Goal: Information Seeking & Learning: Understand process/instructions

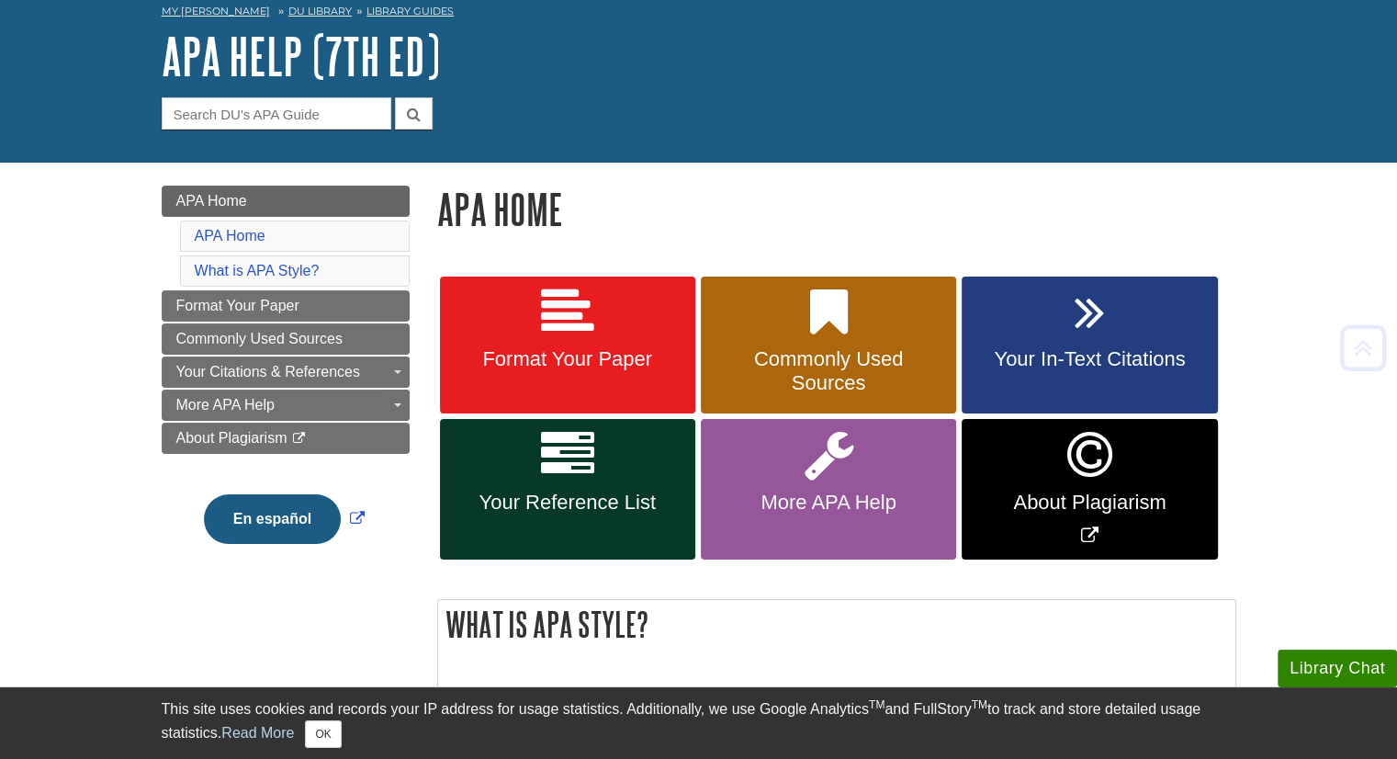
scroll to position [77, 0]
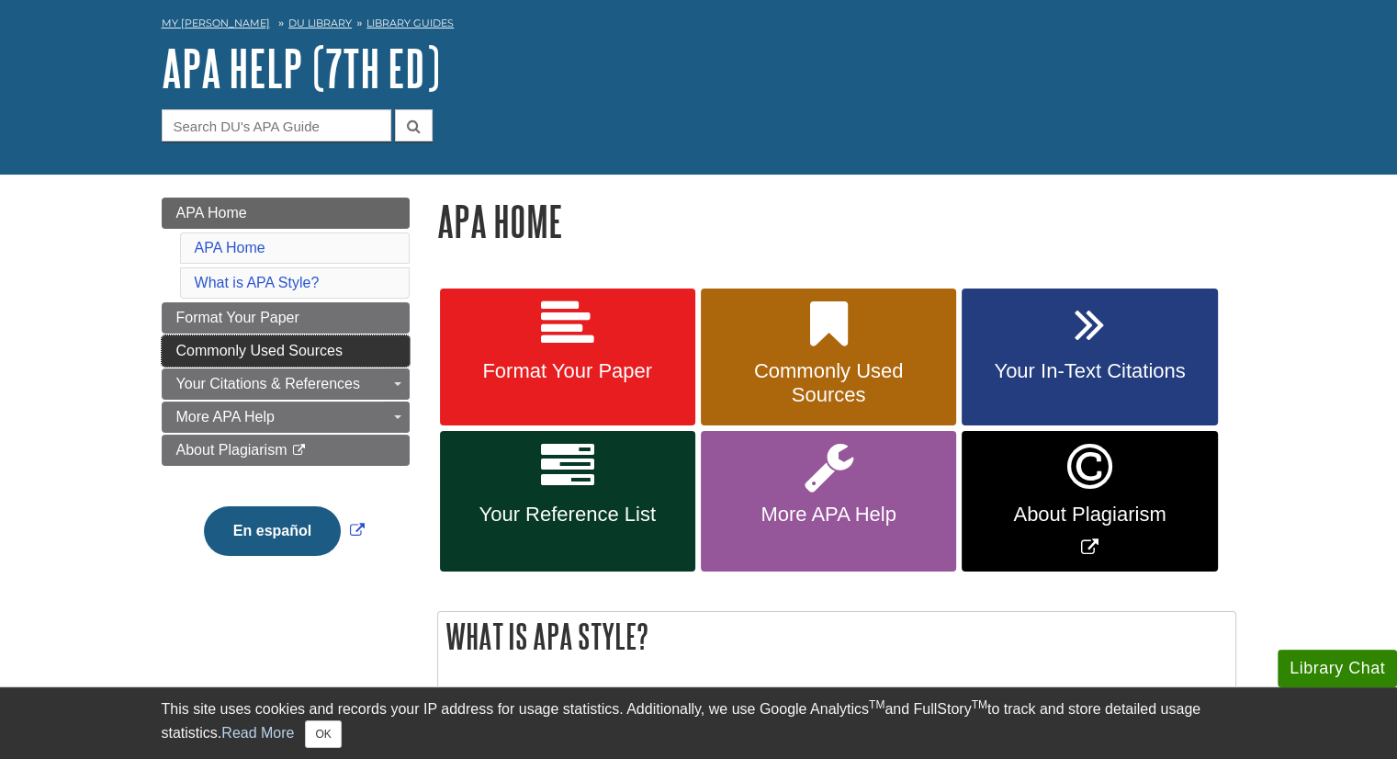
click at [362, 357] on link "Commonly Used Sources" at bounding box center [286, 350] width 248 height 31
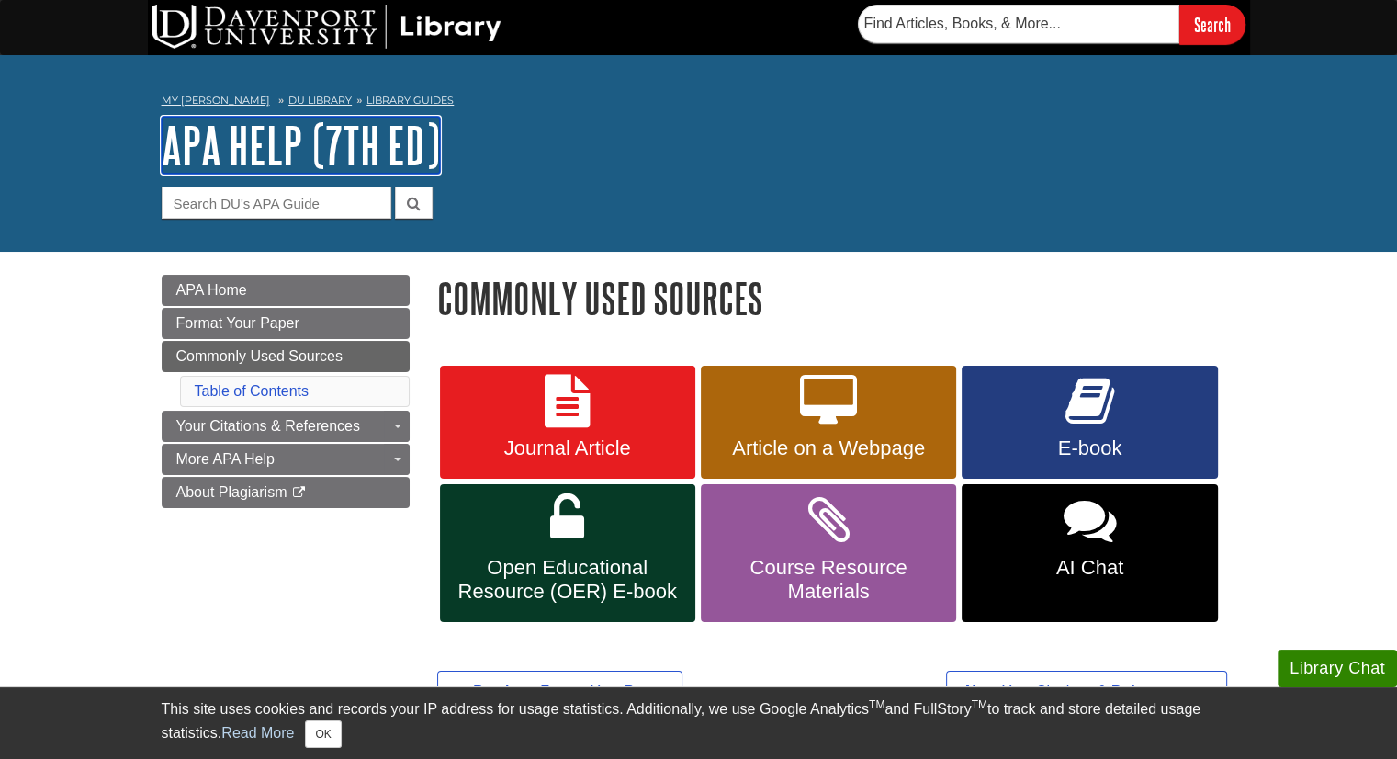
click at [315, 138] on link "APA Help (7th Ed)" at bounding box center [301, 145] width 278 height 57
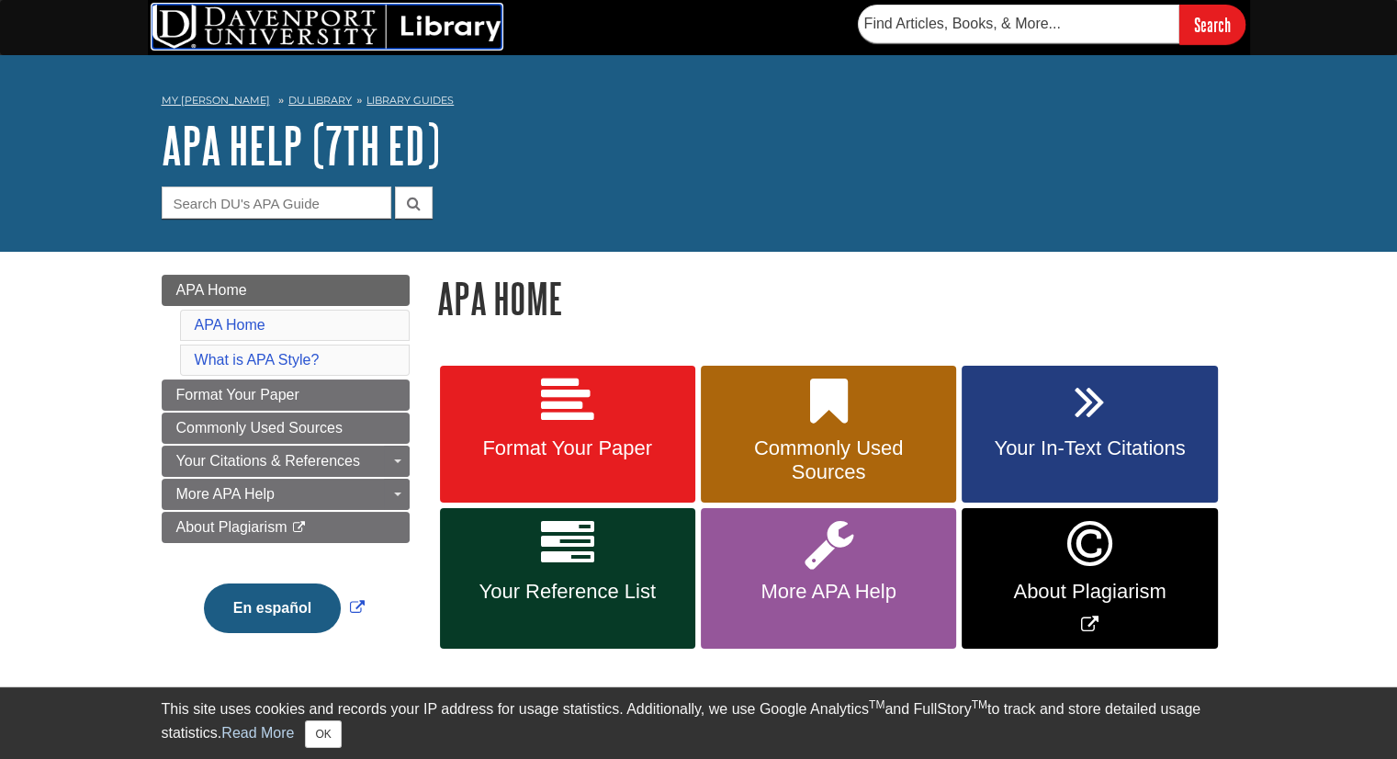
click at [310, 12] on img at bounding box center [326, 27] width 349 height 44
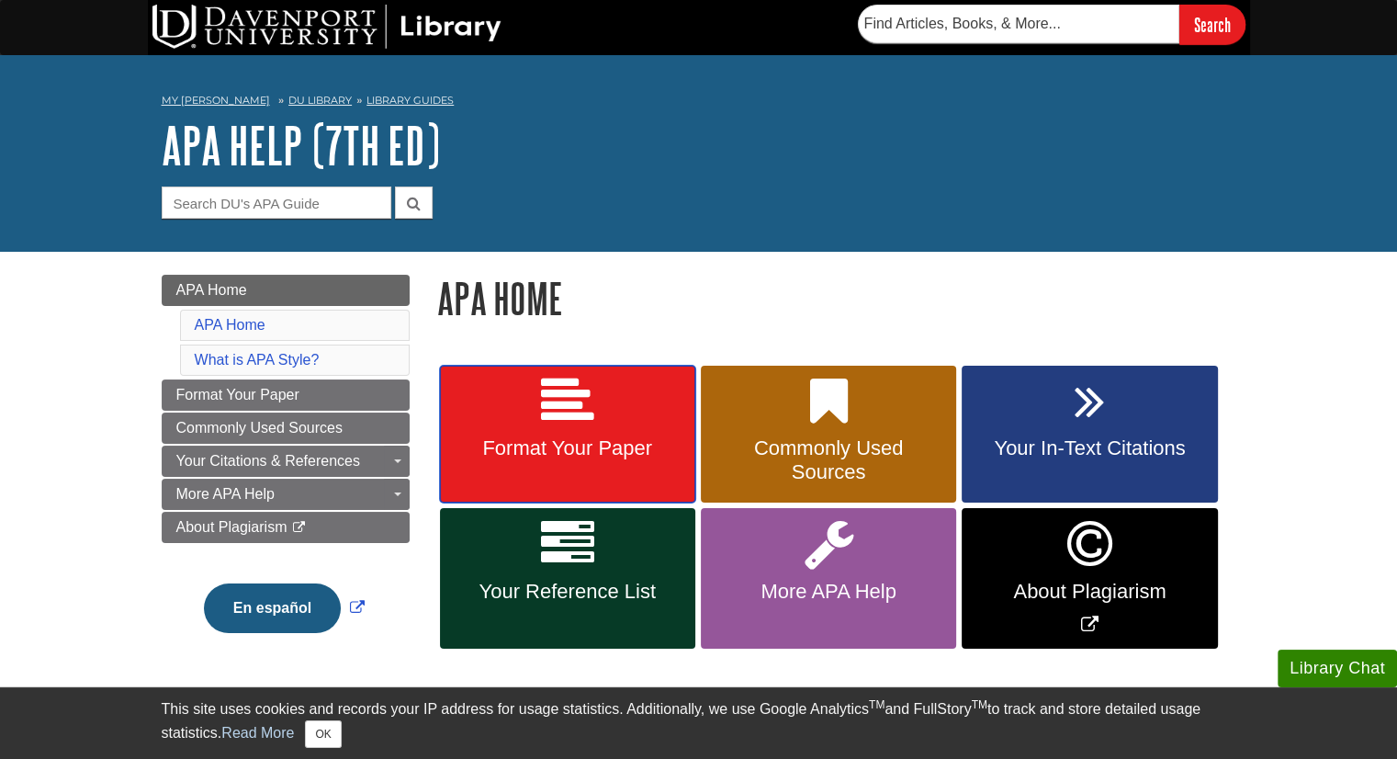
click at [645, 502] on link "Format Your Paper" at bounding box center [567, 434] width 255 height 138
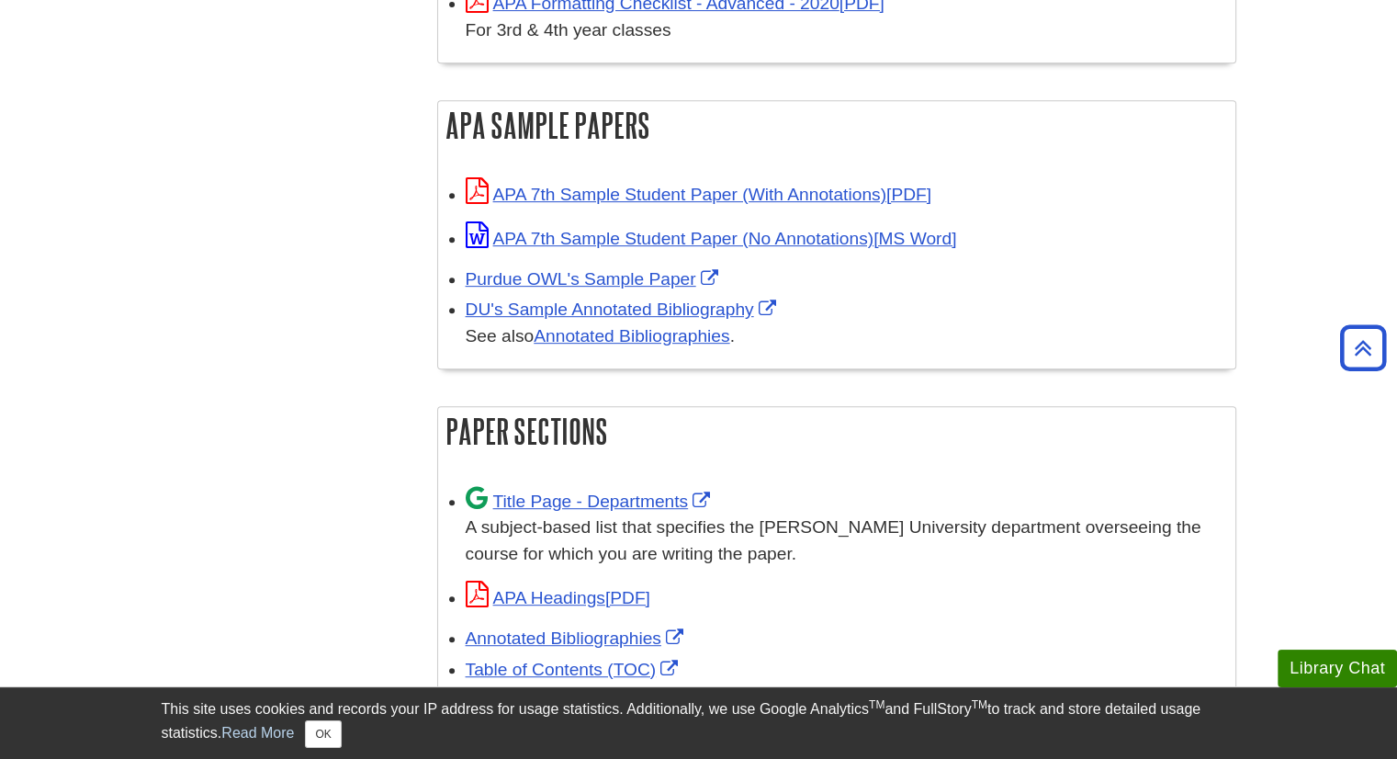
scroll to position [834, 0]
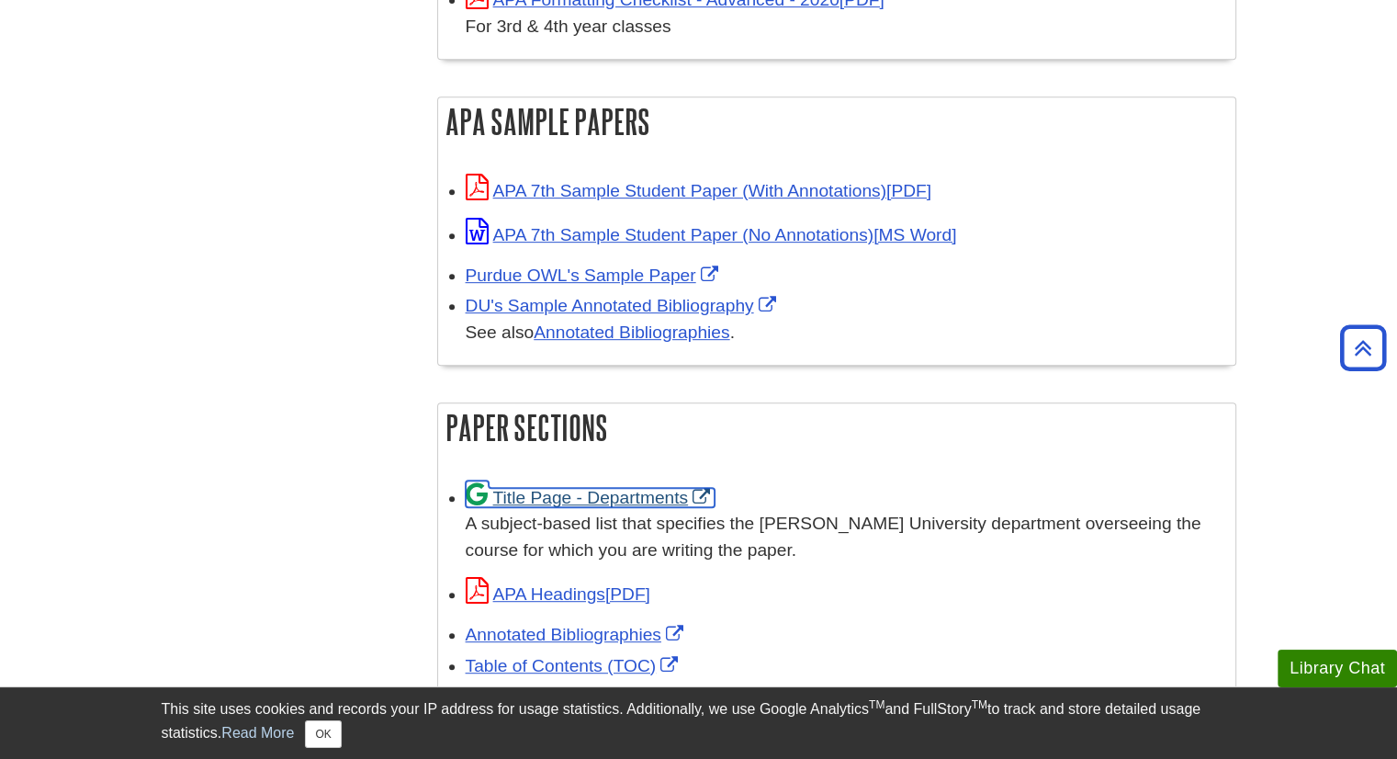
click at [629, 488] on link "Title Page - Departments" at bounding box center [591, 497] width 250 height 19
